Goal: Task Accomplishment & Management: Complete application form

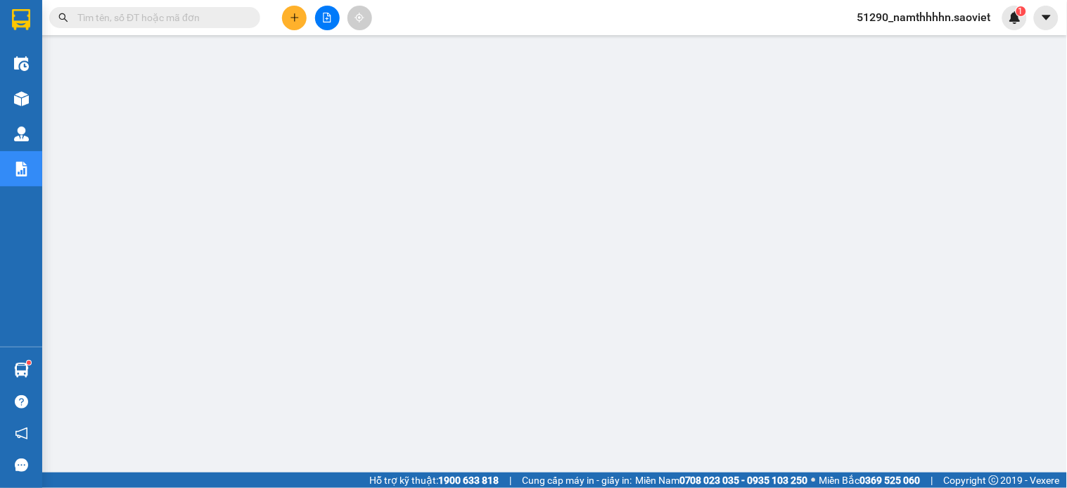
click at [179, 20] on input "text" at bounding box center [160, 17] width 166 height 15
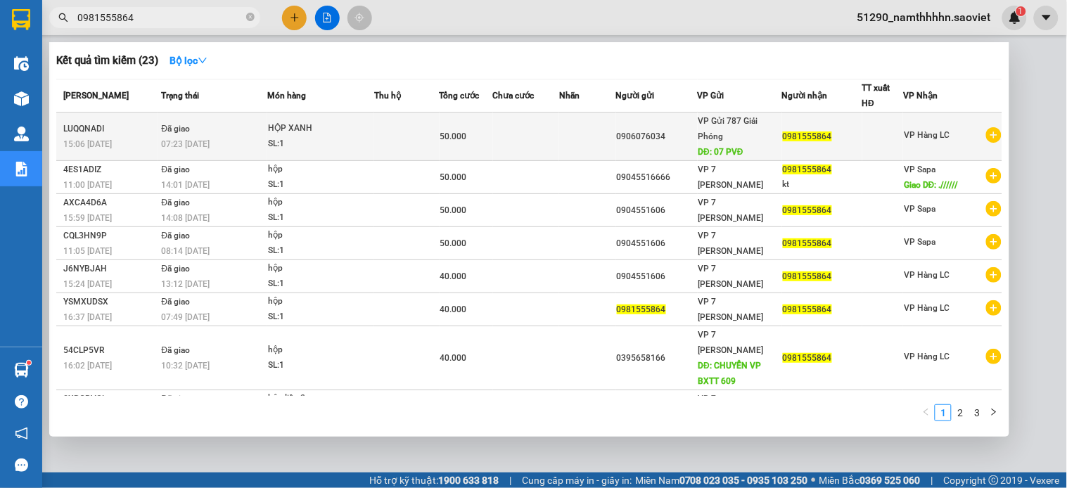
type input "0981555864"
click at [546, 137] on td at bounding box center [526, 136] width 67 height 49
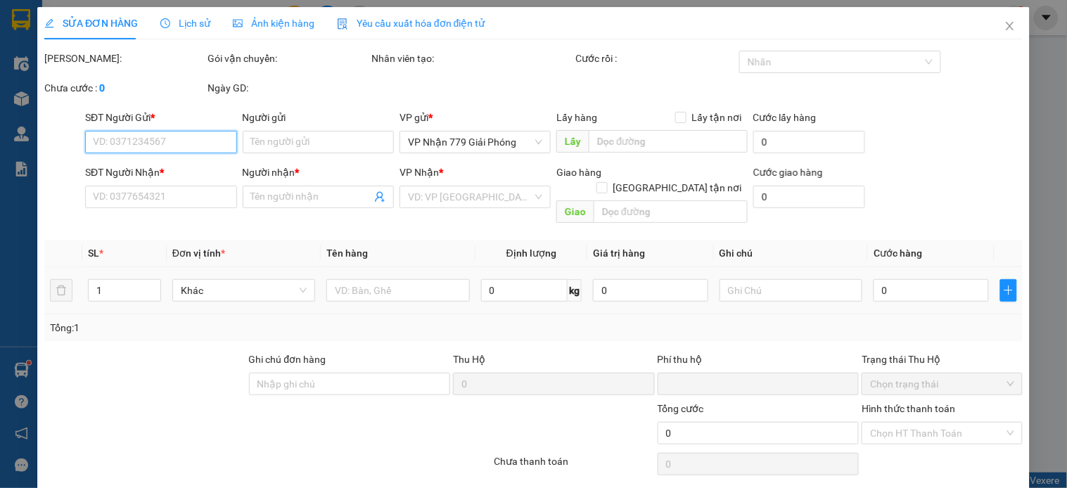
scroll to position [28, 0]
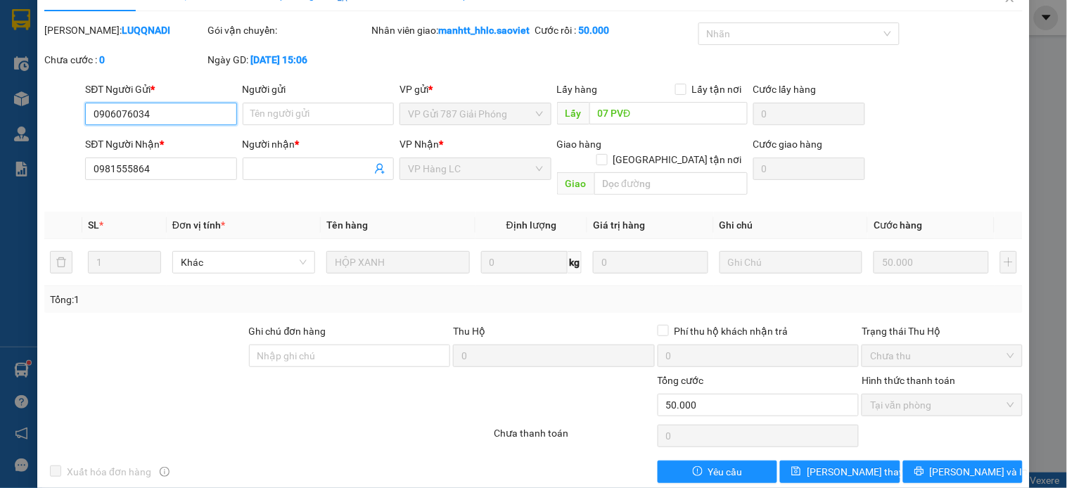
type input "0906076034"
type input "07 PVĐ"
type input "0981555864"
type input "0"
type input "50.000"
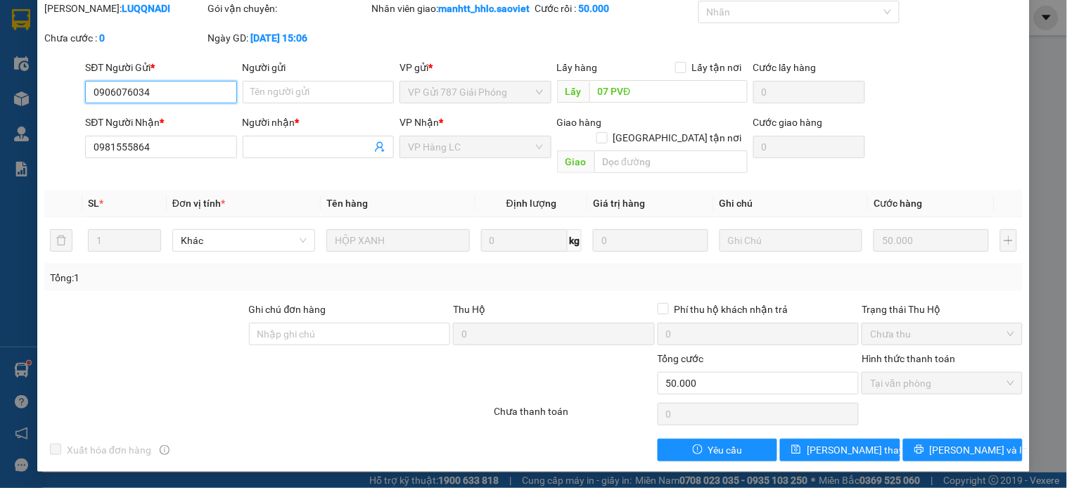
scroll to position [0, 0]
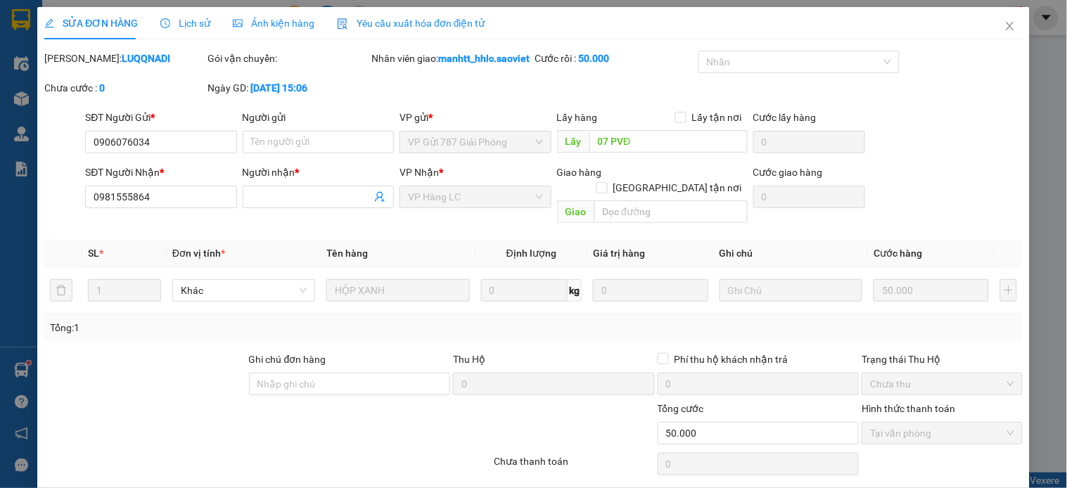
drag, startPoint x: 181, startPoint y: 18, endPoint x: 214, endPoint y: 16, distance: 33.8
click at [181, 19] on span "Lịch sử" at bounding box center [185, 23] width 50 height 11
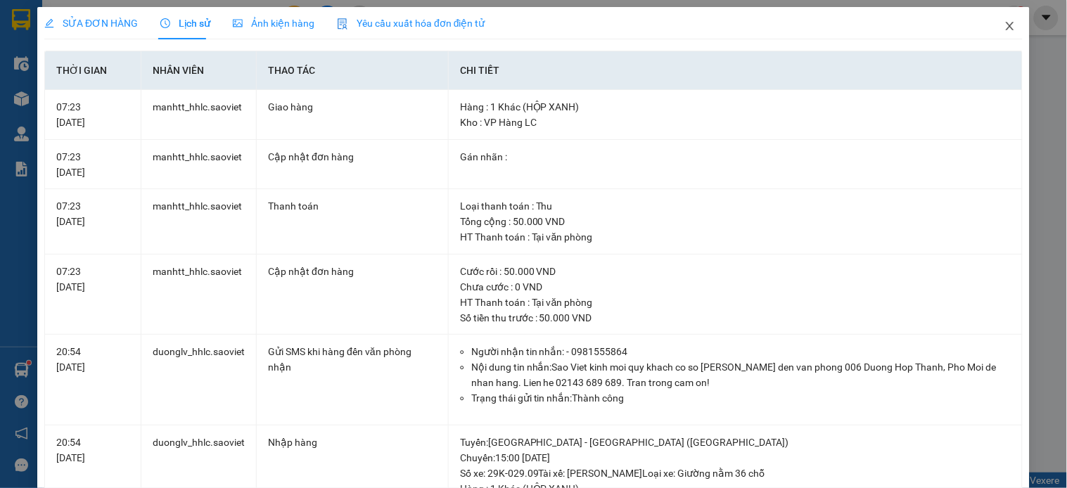
click at [1004, 31] on span "Close" at bounding box center [1009, 26] width 39 height 39
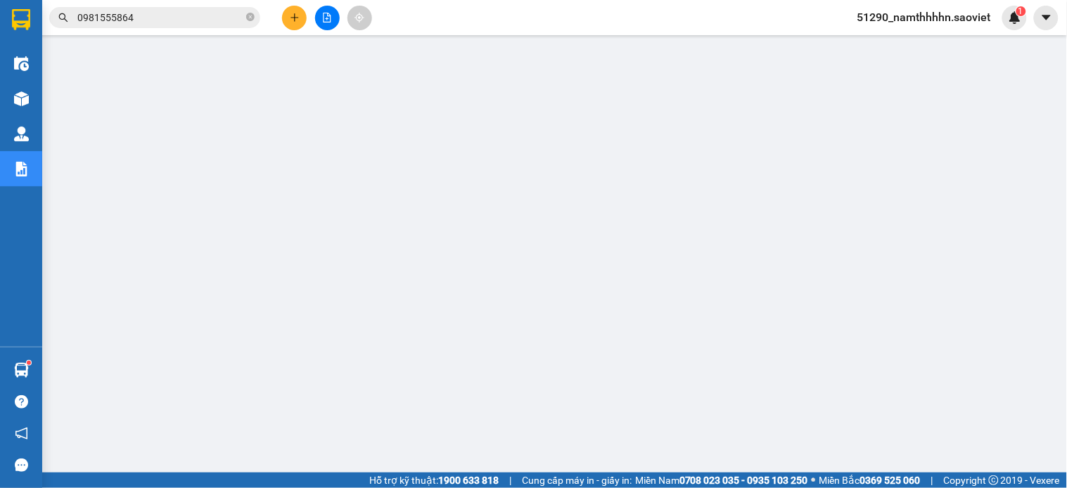
click at [174, 18] on input "0981555864" at bounding box center [160, 17] width 166 height 15
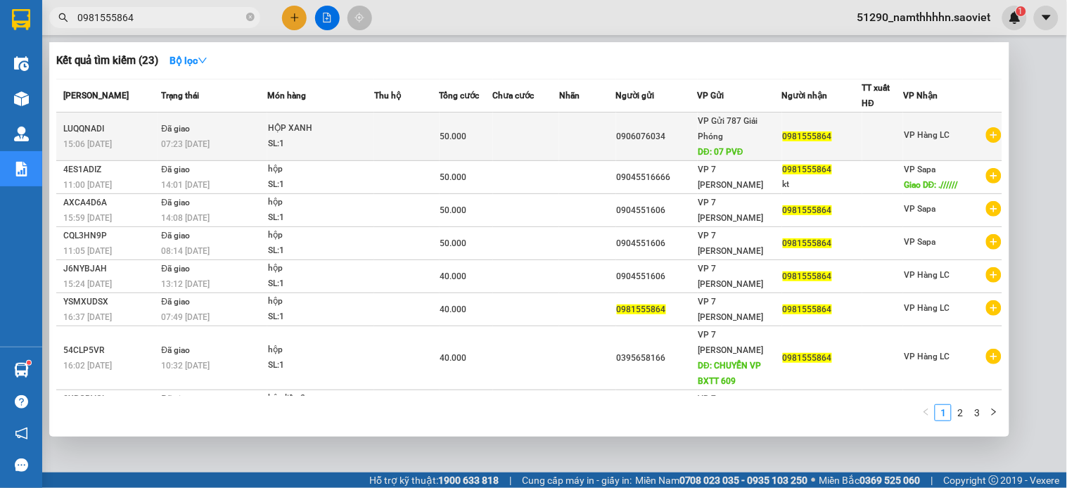
click at [427, 128] on td at bounding box center [406, 136] width 65 height 49
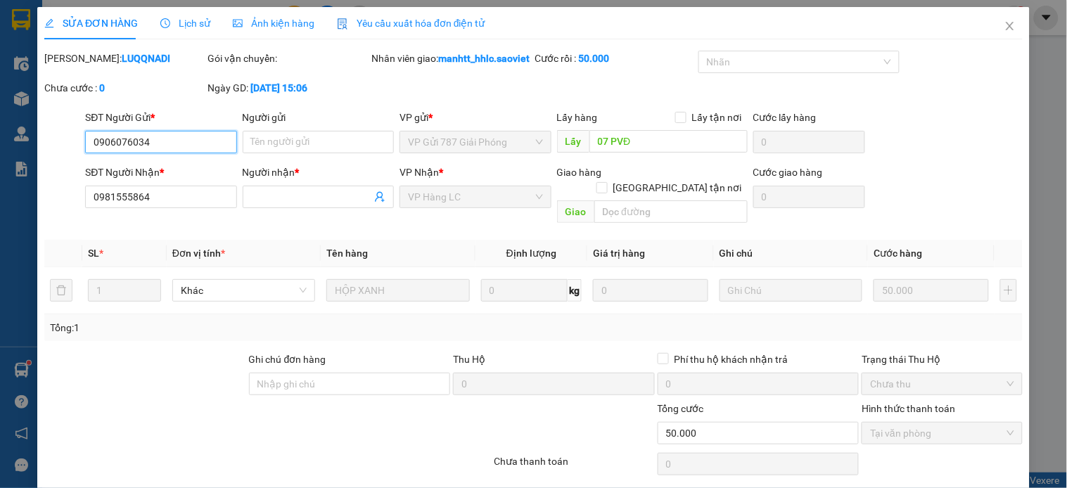
type input "0906076034"
type input "07 PVĐ"
type input "0981555864"
type input "0"
type input "50.000"
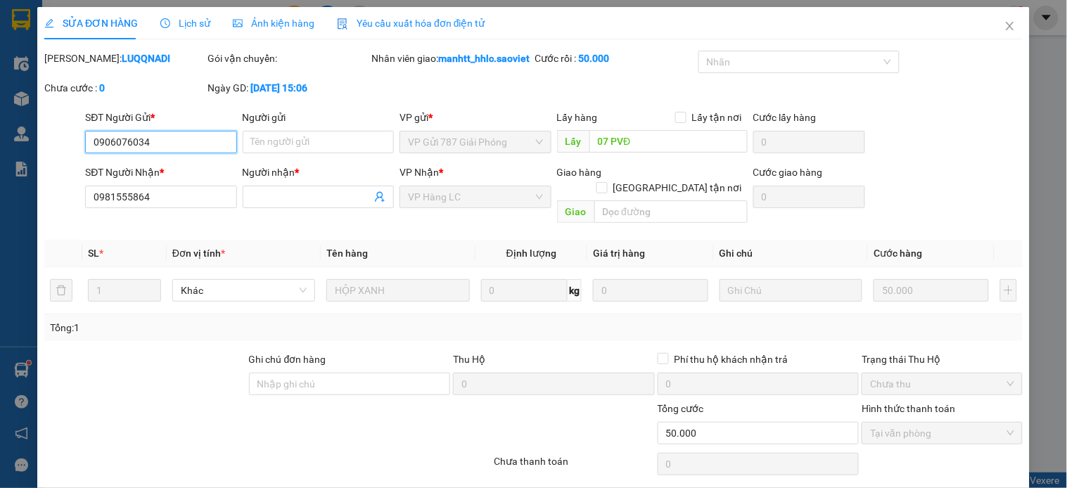
scroll to position [50, 0]
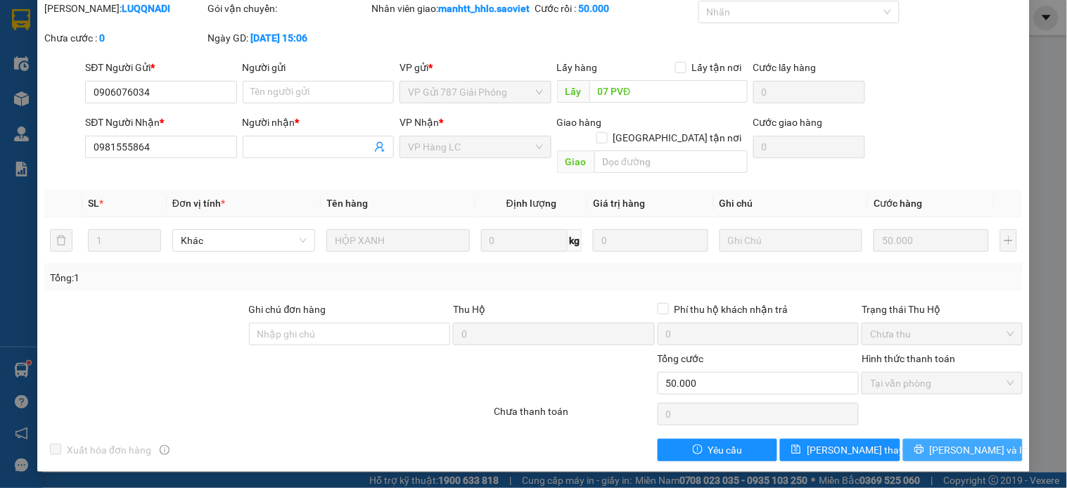
click at [941, 439] on button "[PERSON_NAME] và In" at bounding box center [963, 450] width 120 height 22
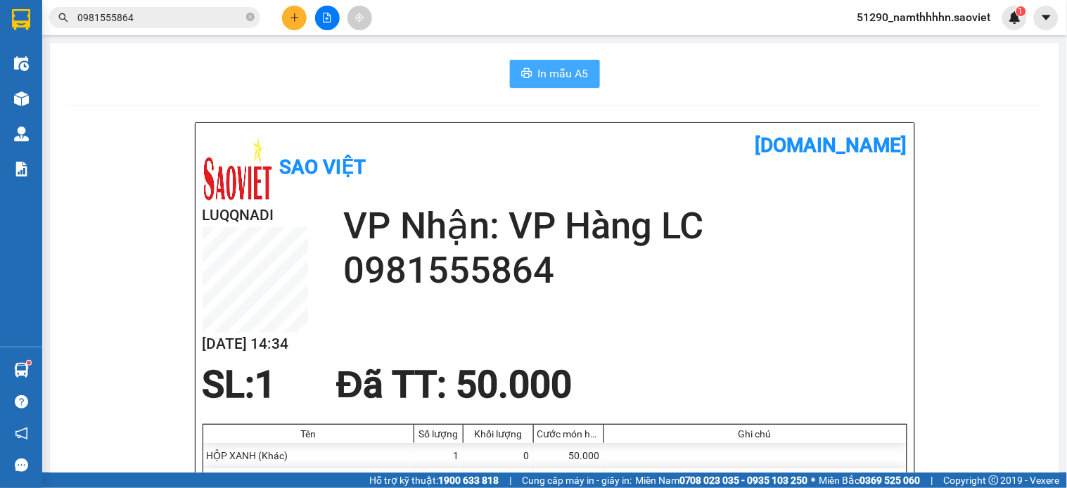
click at [510, 86] on button "In mẫu A5" at bounding box center [555, 74] width 90 height 28
